Goal: Task Accomplishment & Management: Complete application form

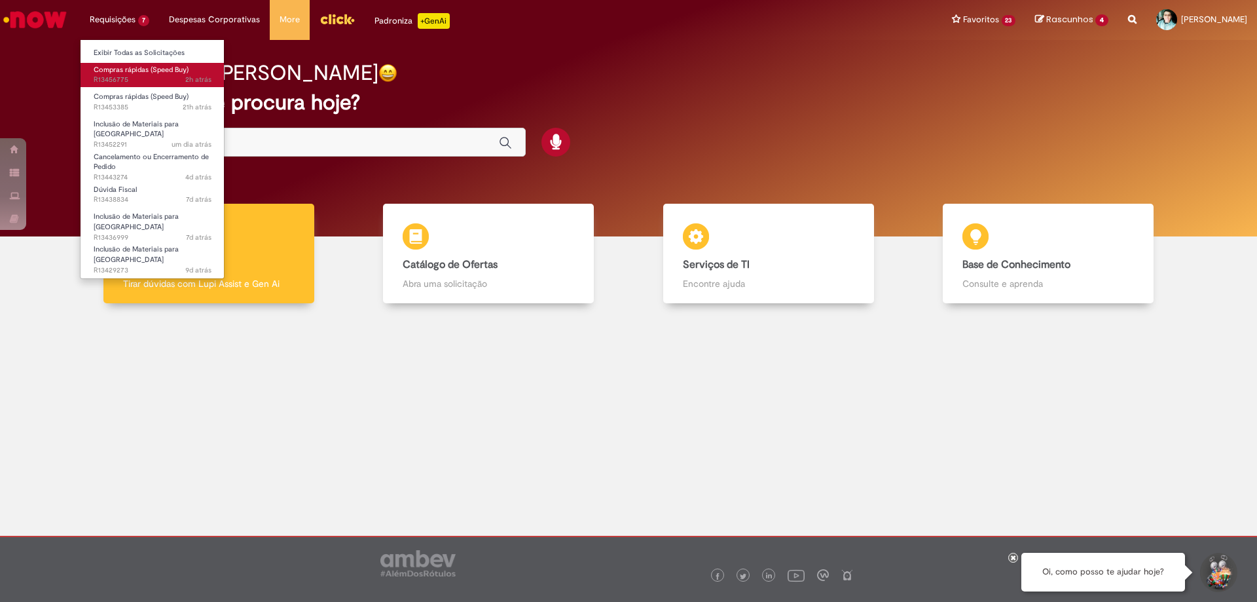
click at [131, 74] on span "Compras rápidas (Speed Buy)" at bounding box center [141, 70] width 95 height 10
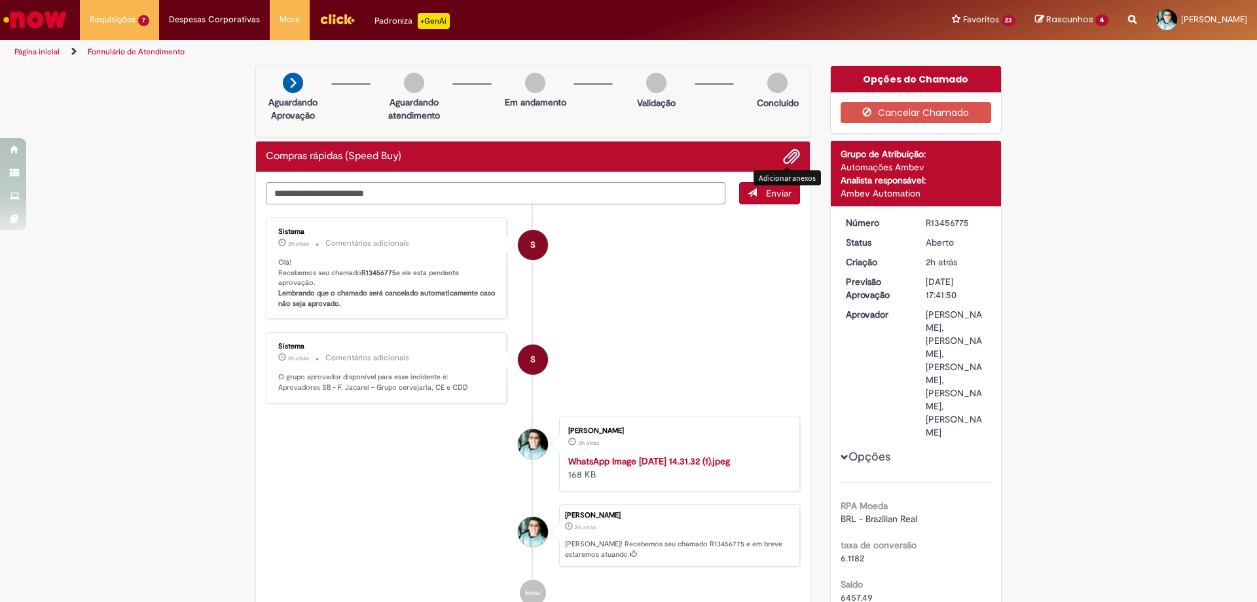
click at [792, 153] on span "Adicionar anexos" at bounding box center [792, 157] width 16 height 16
click at [786, 158] on span "Adicionar anexos" at bounding box center [792, 157] width 16 height 16
click at [945, 225] on div "R13456775" at bounding box center [956, 222] width 61 height 13
copy div "R13456775"
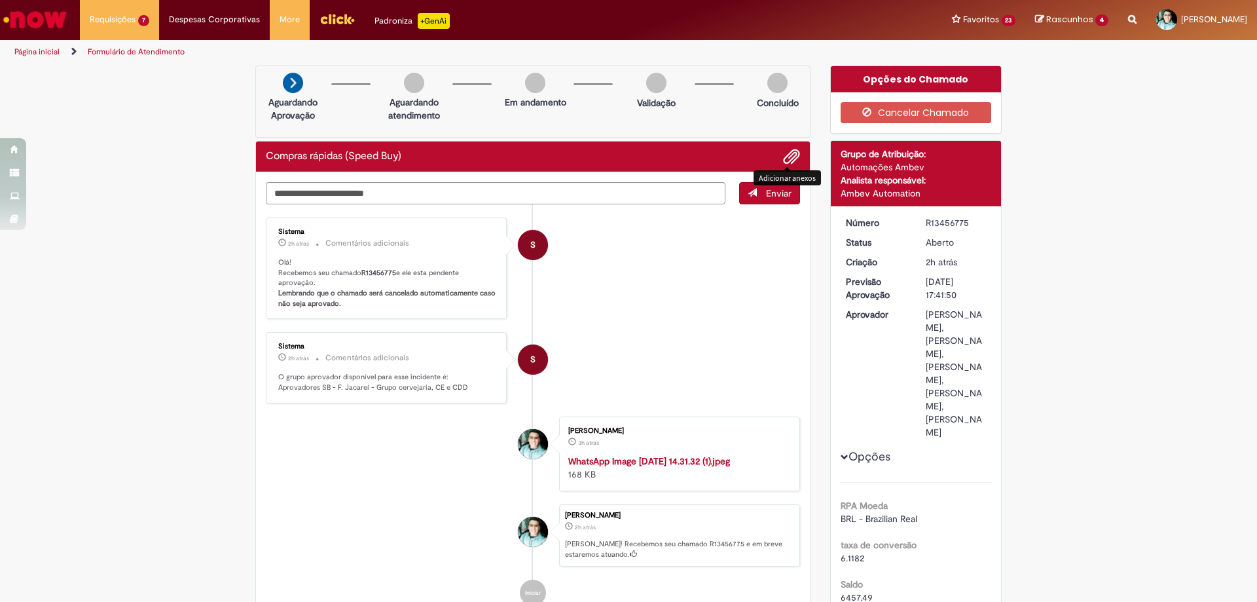
click at [786, 161] on span "Adicionar anexos" at bounding box center [792, 157] width 16 height 16
click at [784, 157] on span "Adicionar anexos" at bounding box center [792, 157] width 16 height 16
